Goal: Information Seeking & Learning: Learn about a topic

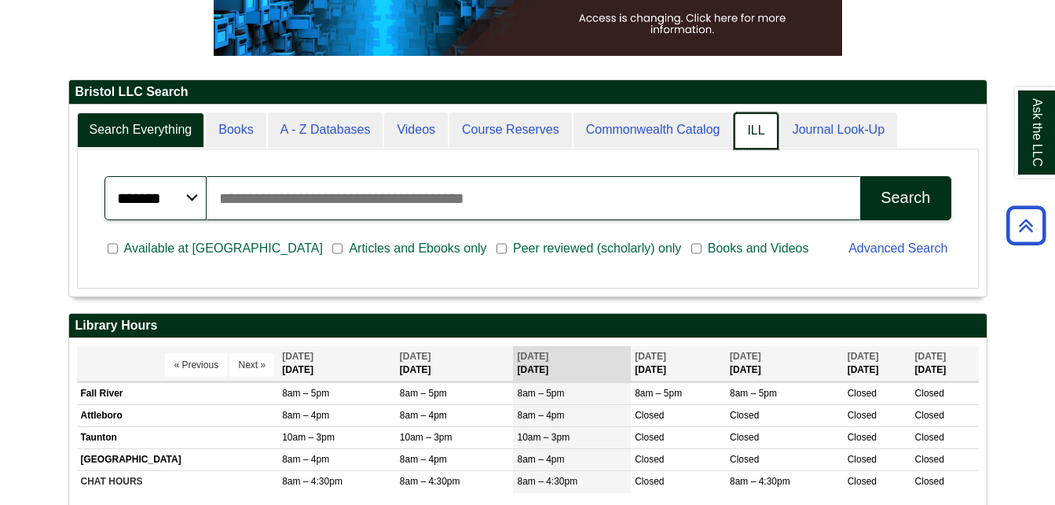
scroll to position [8, 8]
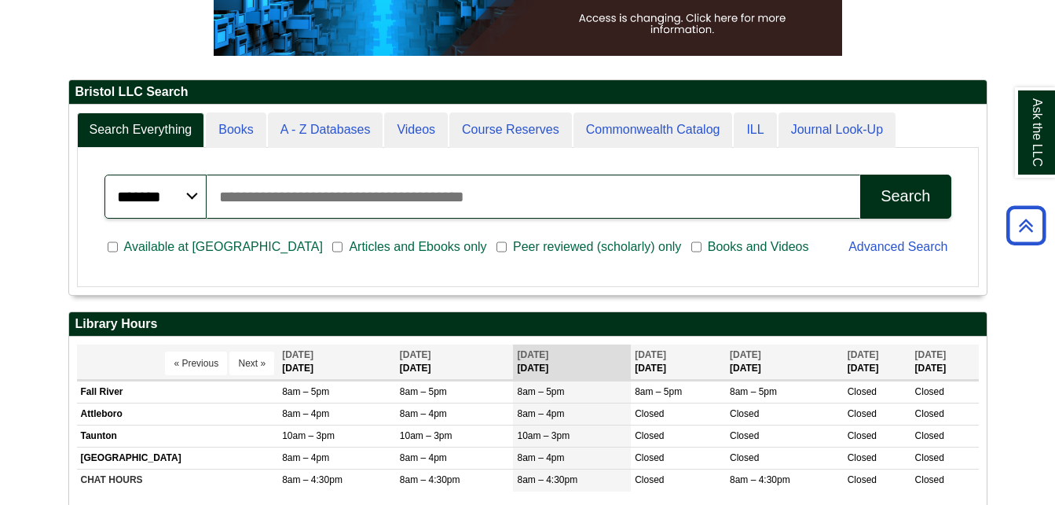
drag, startPoint x: 483, startPoint y: 181, endPoint x: 732, endPoint y: 152, distance: 250.0
click at [732, 152] on div "******* ***** ****** Search articles, books, journals & more Search Available a…" at bounding box center [528, 217] width 902 height 139
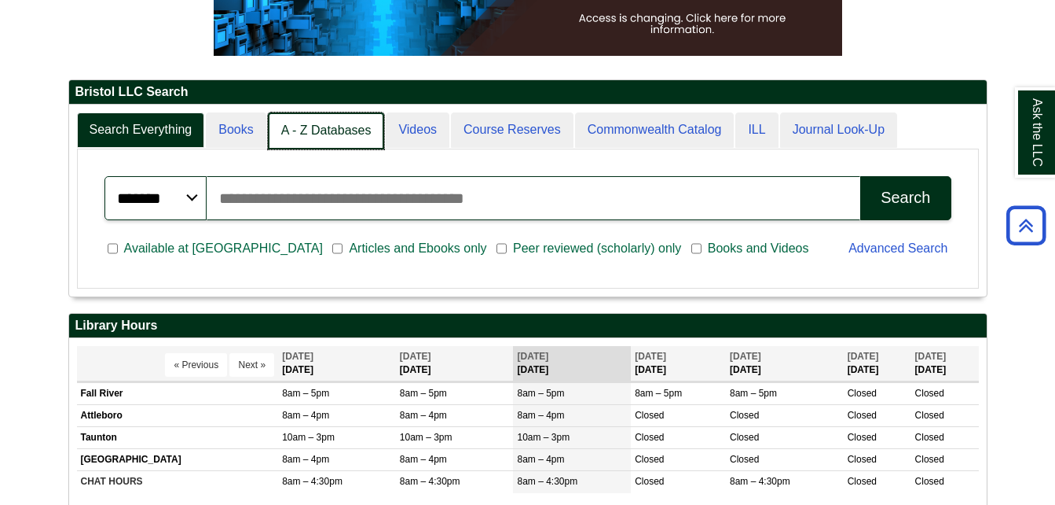
click at [297, 130] on link "A - Z Databases" at bounding box center [326, 130] width 117 height 37
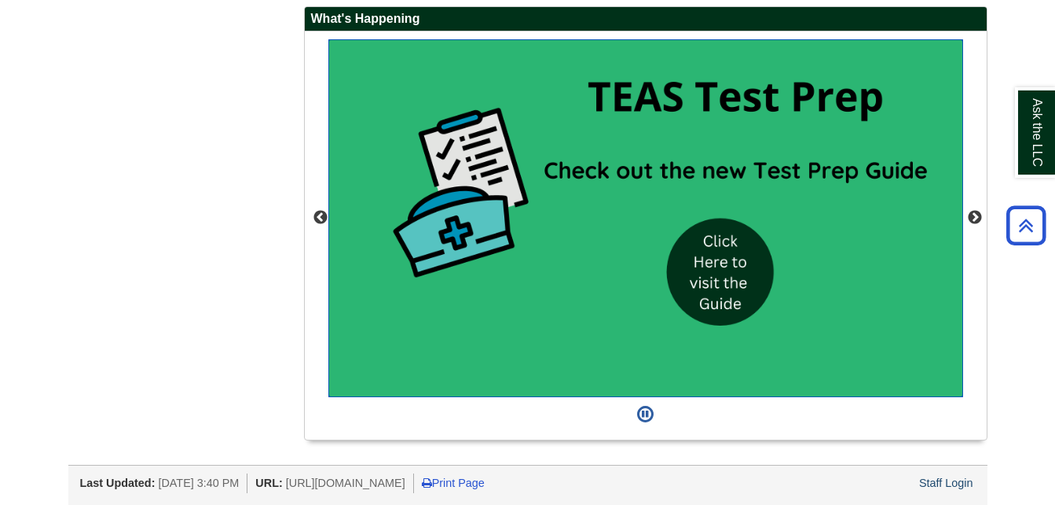
click at [740, 284] on img "slideshow" at bounding box center [645, 218] width 635 height 358
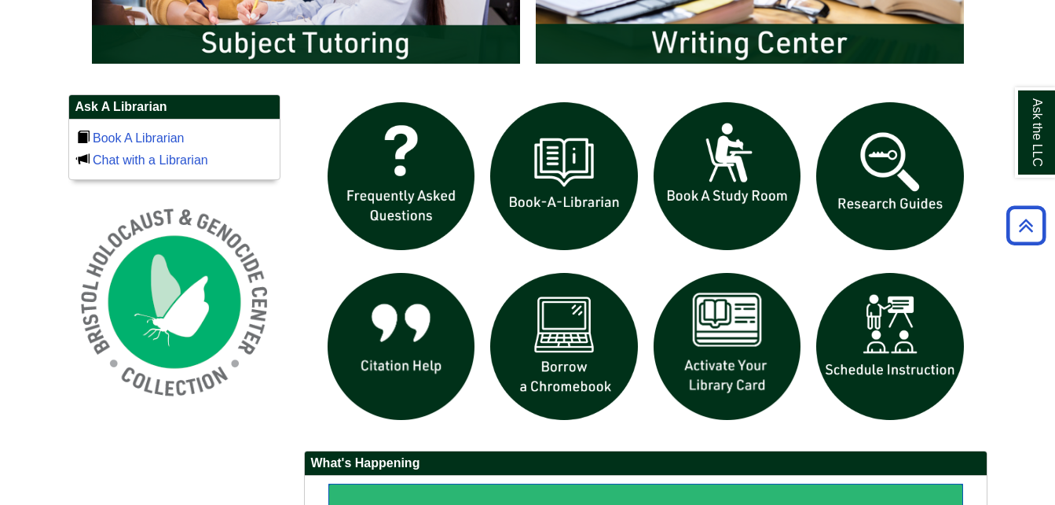
scroll to position [941, 0]
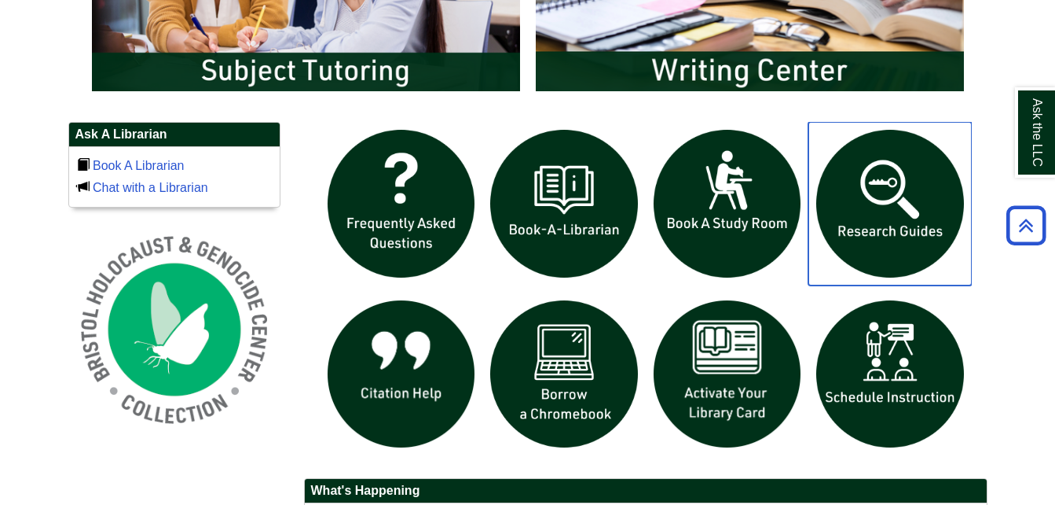
click at [903, 169] on img "slideshow" at bounding box center [890, 203] width 163 height 163
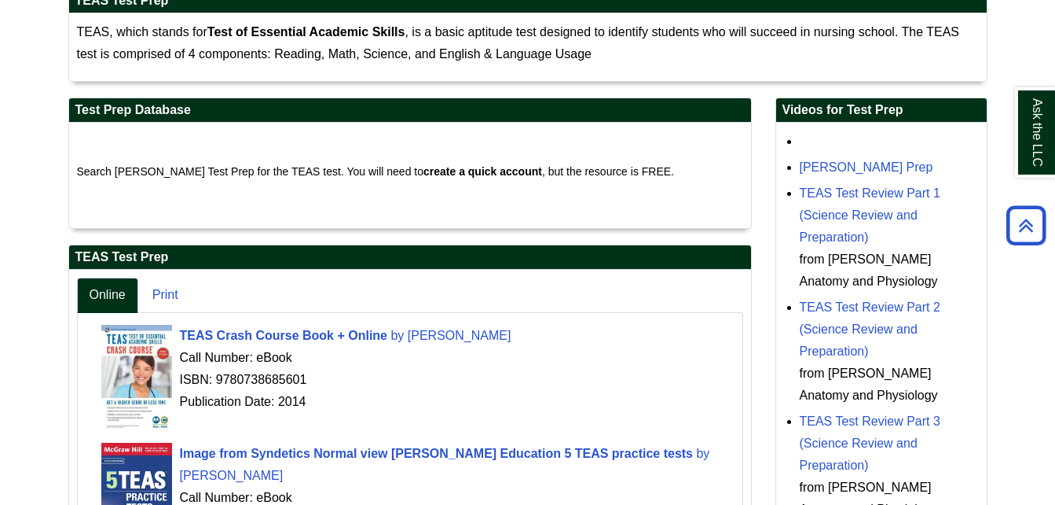
scroll to position [299, 0]
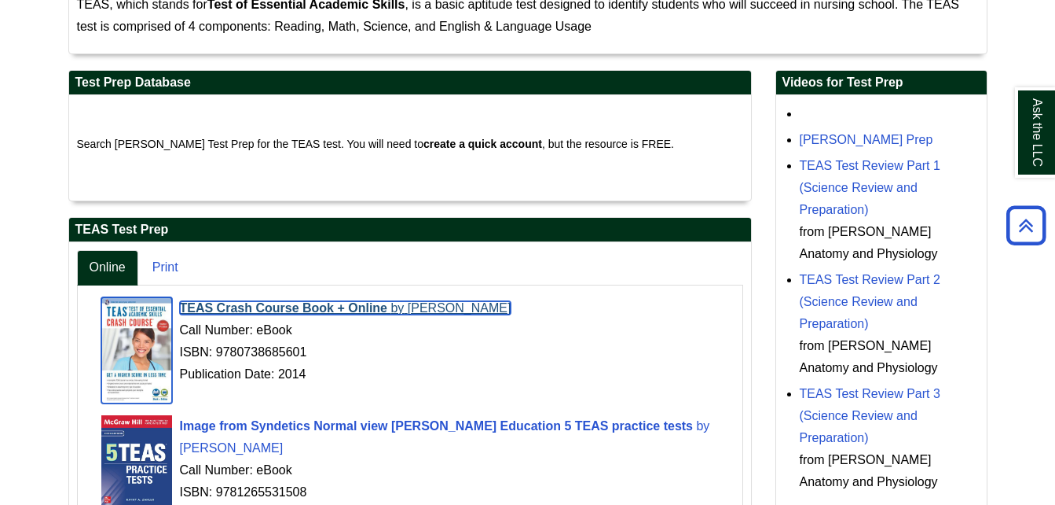
click at [292, 306] on span "TEAS Crash Course Book + Online" at bounding box center [284, 307] width 208 height 13
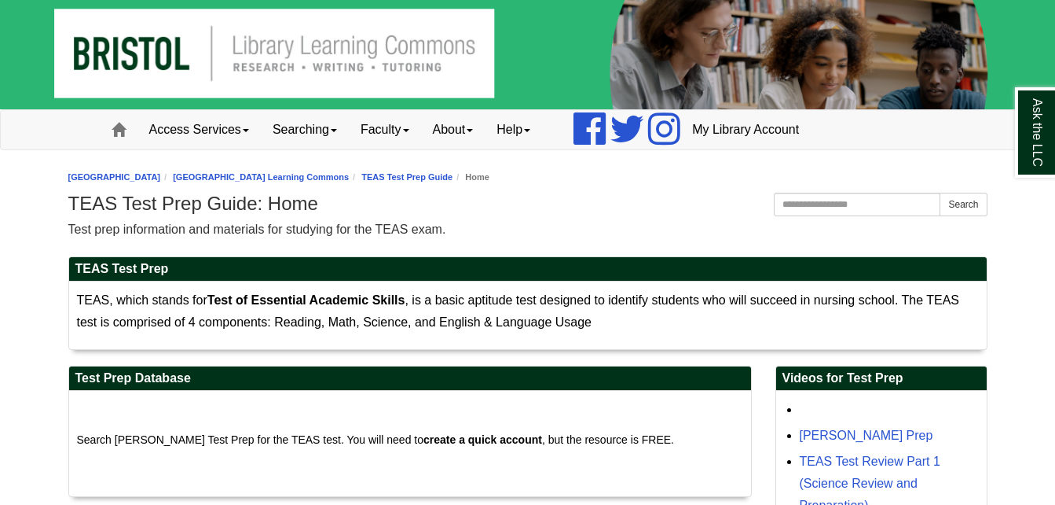
scroll to position [0, 0]
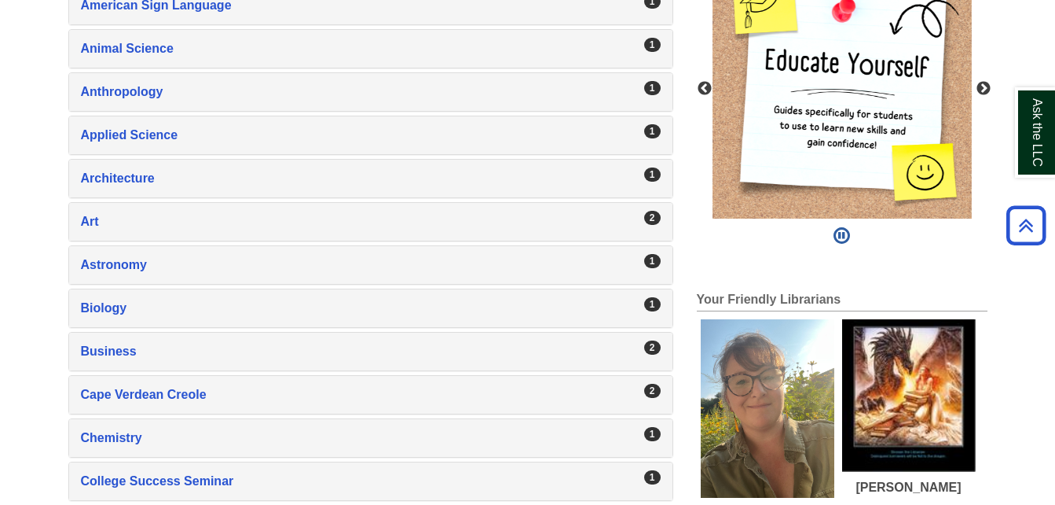
scroll to position [383, 0]
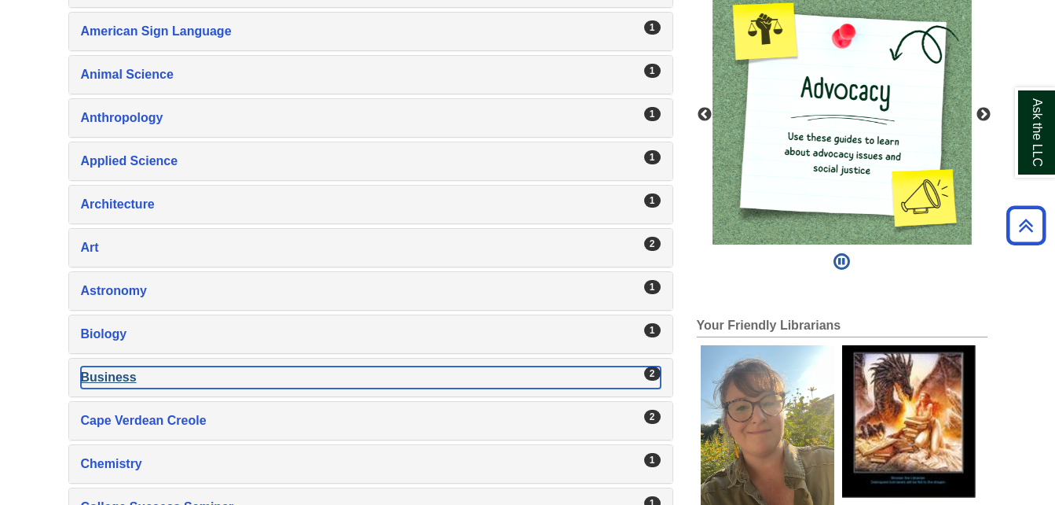
click at [107, 372] on div "Business , 2 guides" at bounding box center [371, 377] width 580 height 22
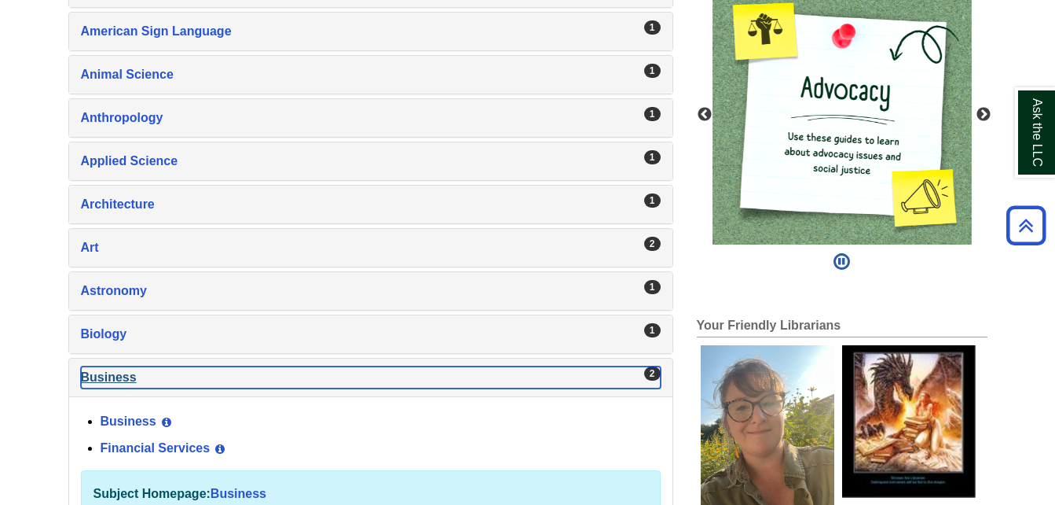
scroll to position [461, 0]
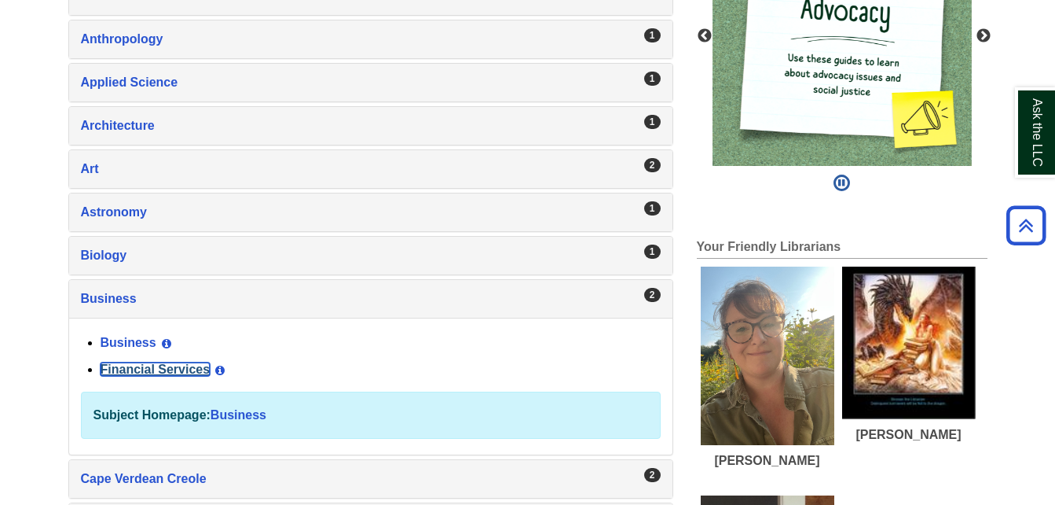
click at [115, 370] on link "Financial Services" at bounding box center [156, 368] width 110 height 13
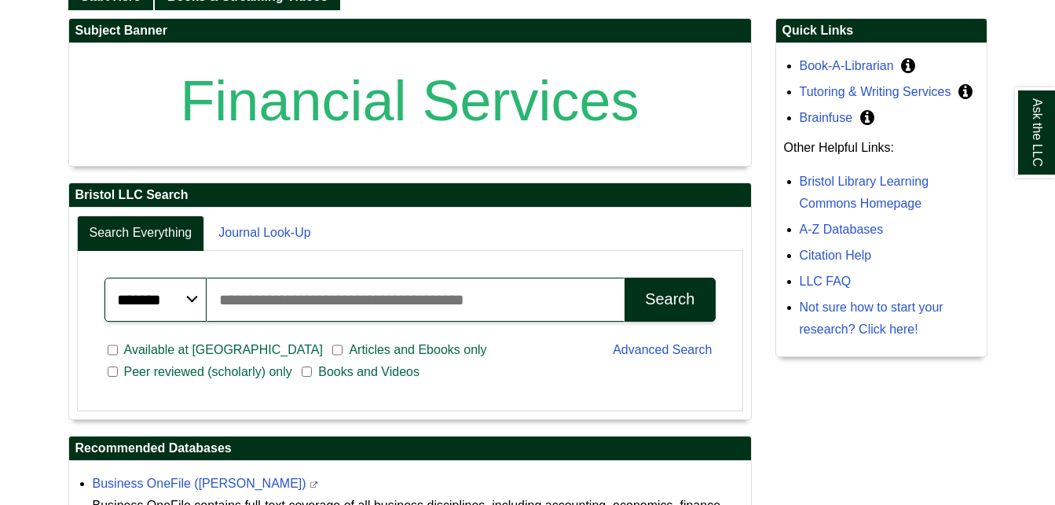
scroll to position [314, 0]
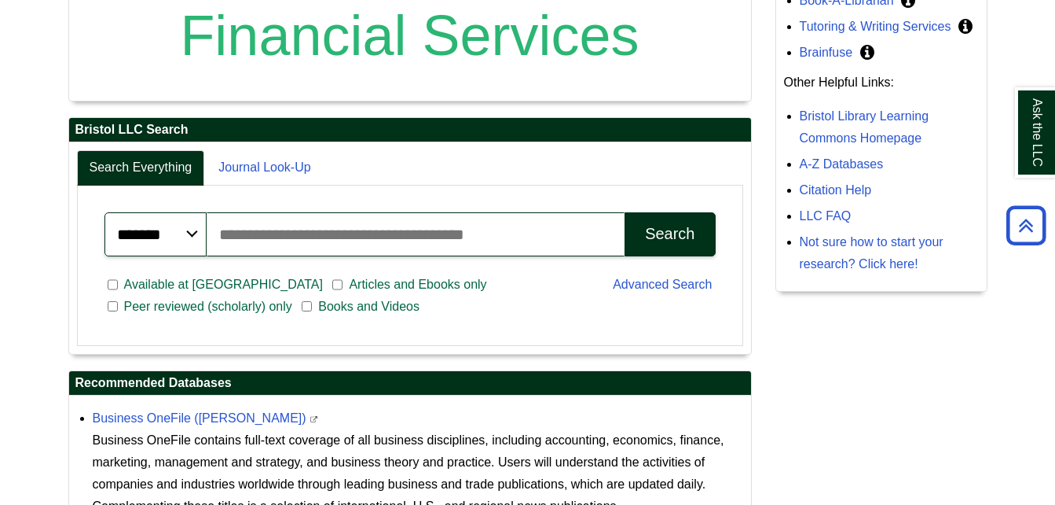
click at [121, 286] on span "Available at [GEOGRAPHIC_DATA]" at bounding box center [223, 284] width 211 height 19
click at [670, 239] on div "Search" at bounding box center [670, 234] width 50 height 18
